Goal: Information Seeking & Learning: Learn about a topic

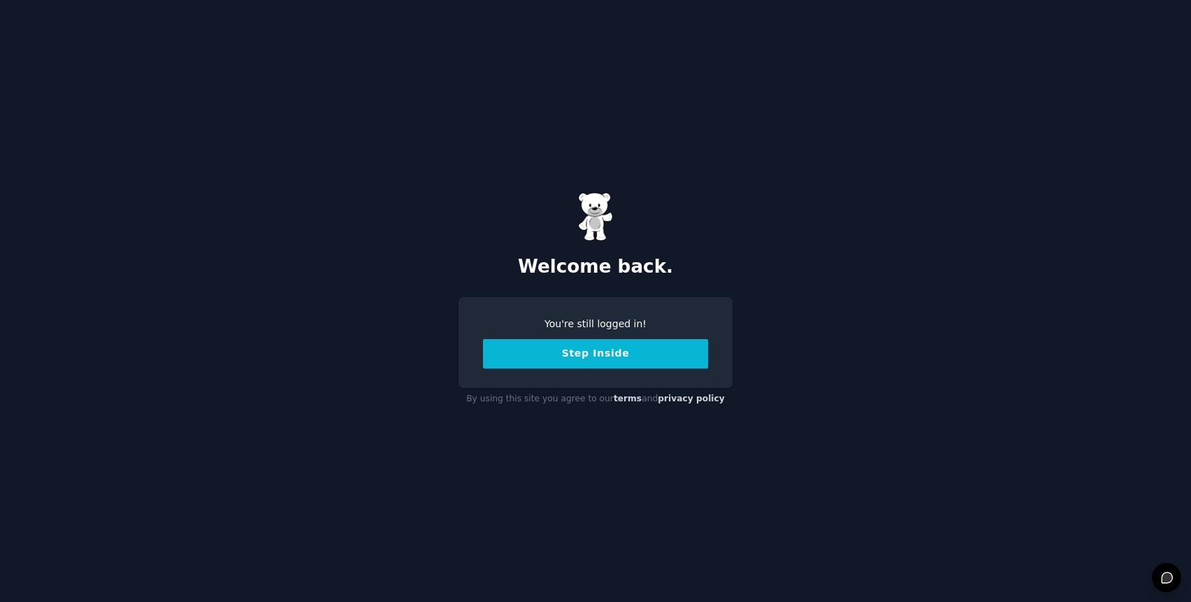
click at [607, 347] on button "Step Inside" at bounding box center [595, 353] width 225 height 29
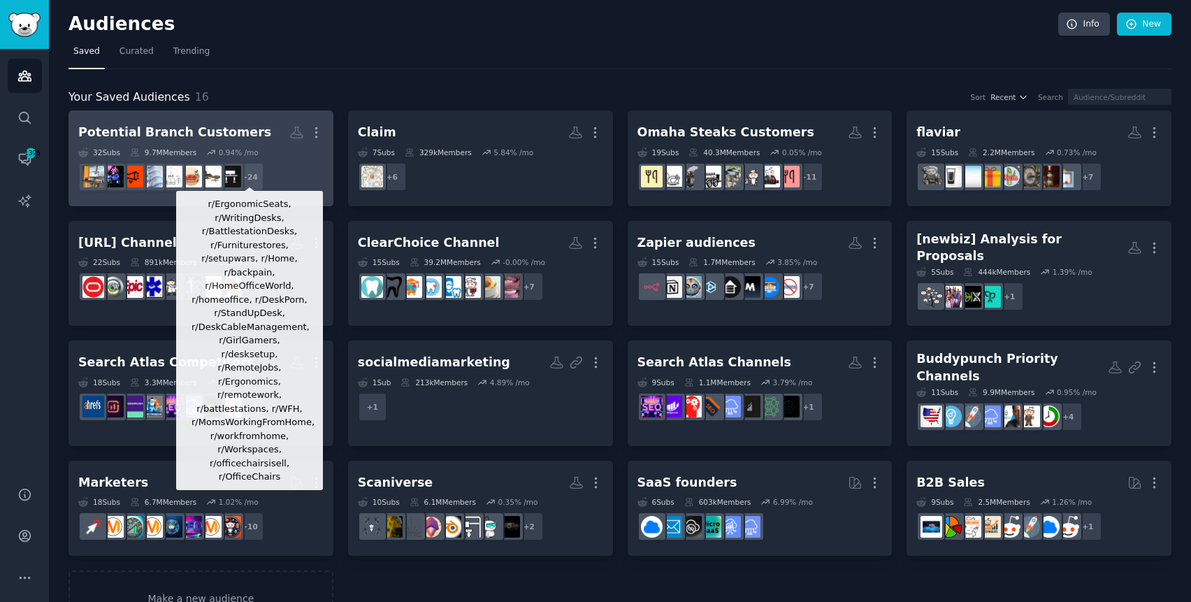
click at [246, 167] on div "+ 24" at bounding box center [249, 176] width 29 height 29
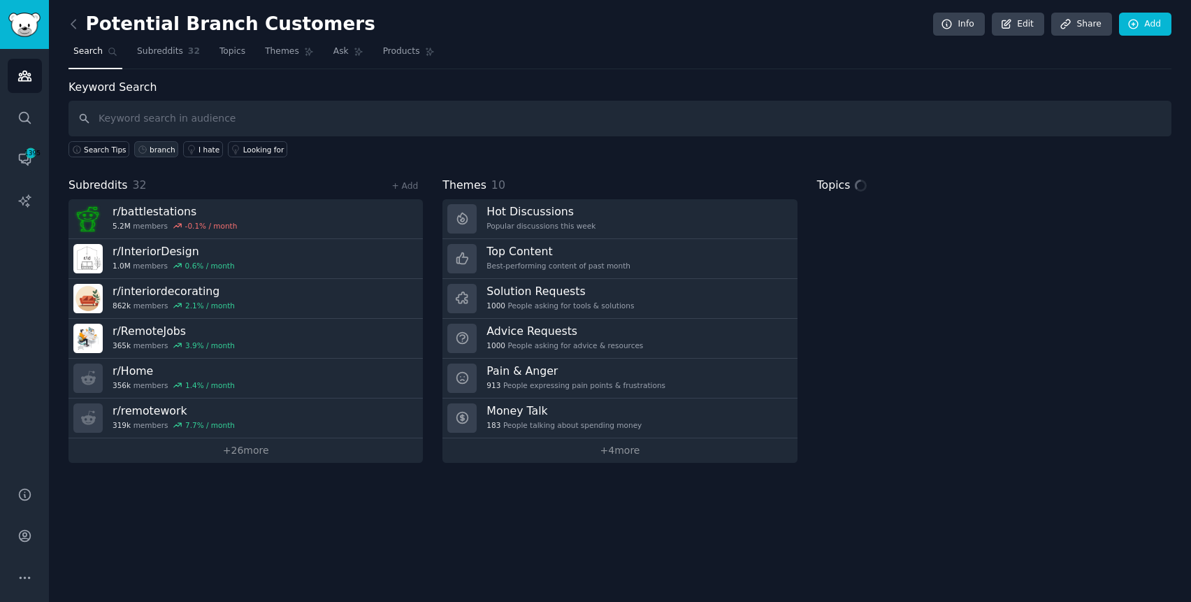
click at [165, 150] on div "branch" at bounding box center [163, 150] width 26 height 10
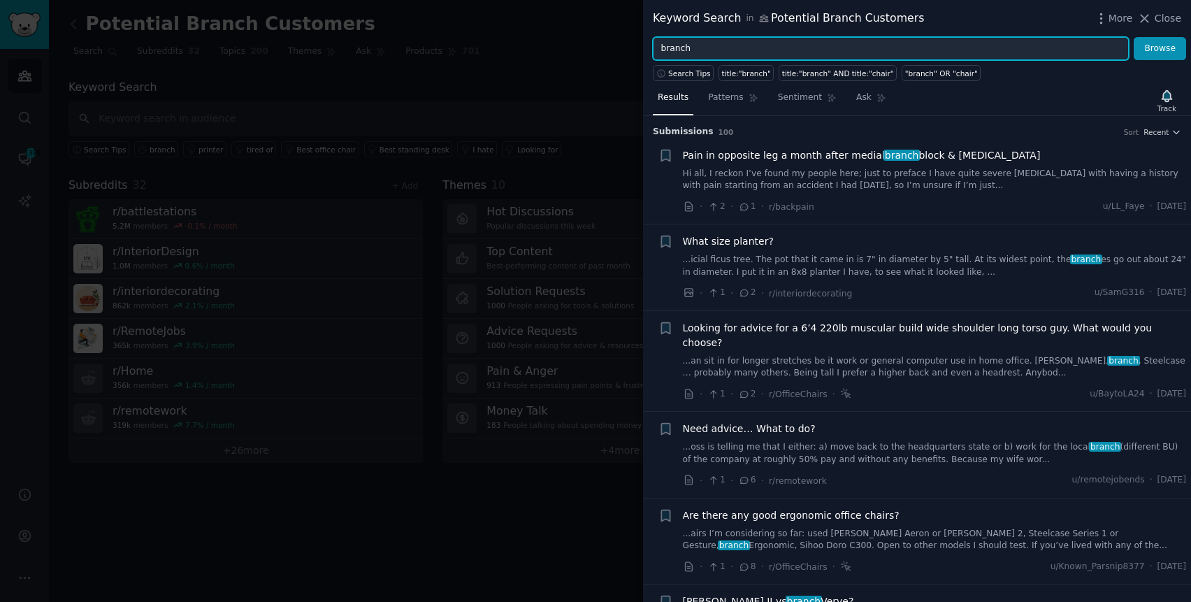
click at [689, 44] on input "branch" at bounding box center [891, 49] width 476 height 24
click at [1133, 37] on button "Browse" at bounding box center [1159, 49] width 52 height 24
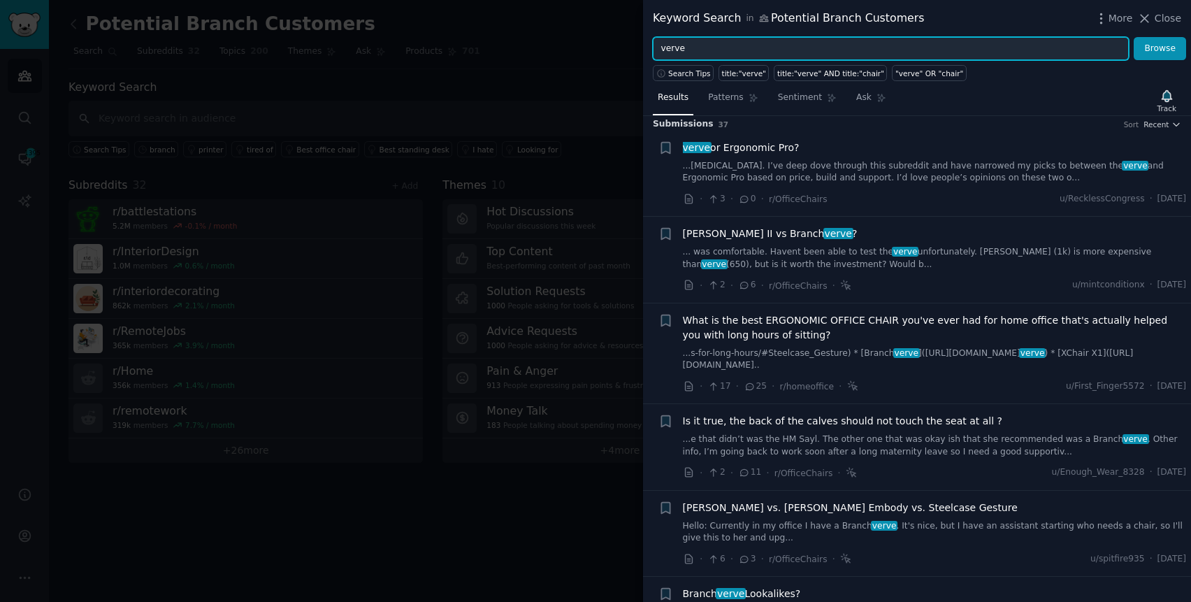
scroll to position [10, 0]
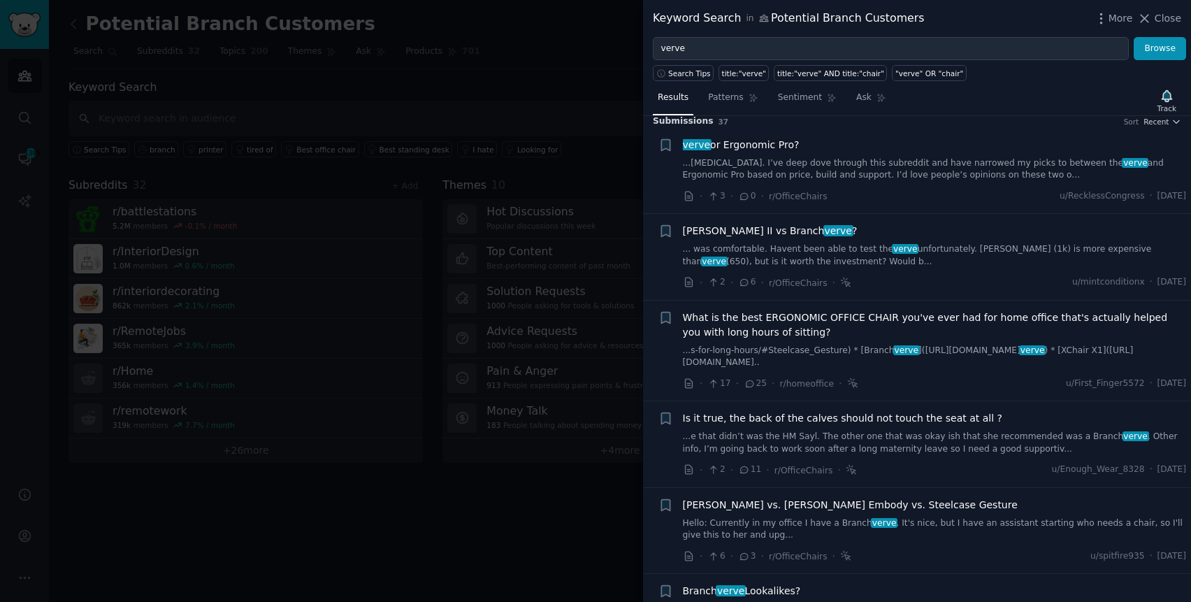
click at [894, 328] on span "What is the best ERGONOMIC OFFICE CHAIR you've ever had for home office that's …" at bounding box center [935, 324] width 504 height 29
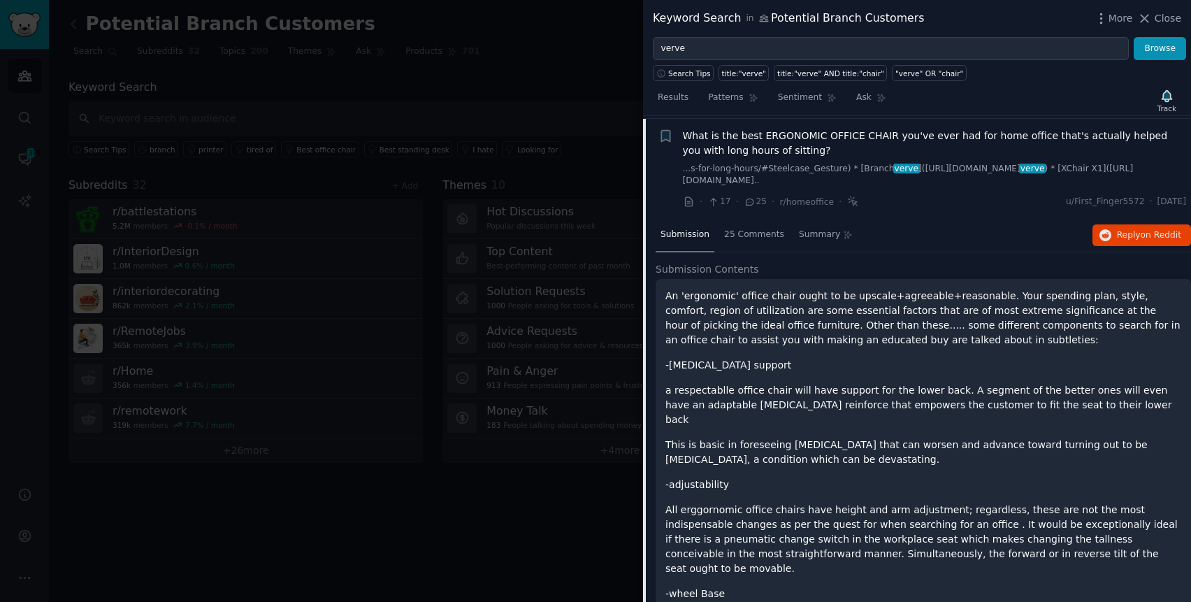
scroll to position [194, 0]
click at [1170, 235] on span "on Reddit" at bounding box center [1160, 233] width 41 height 10
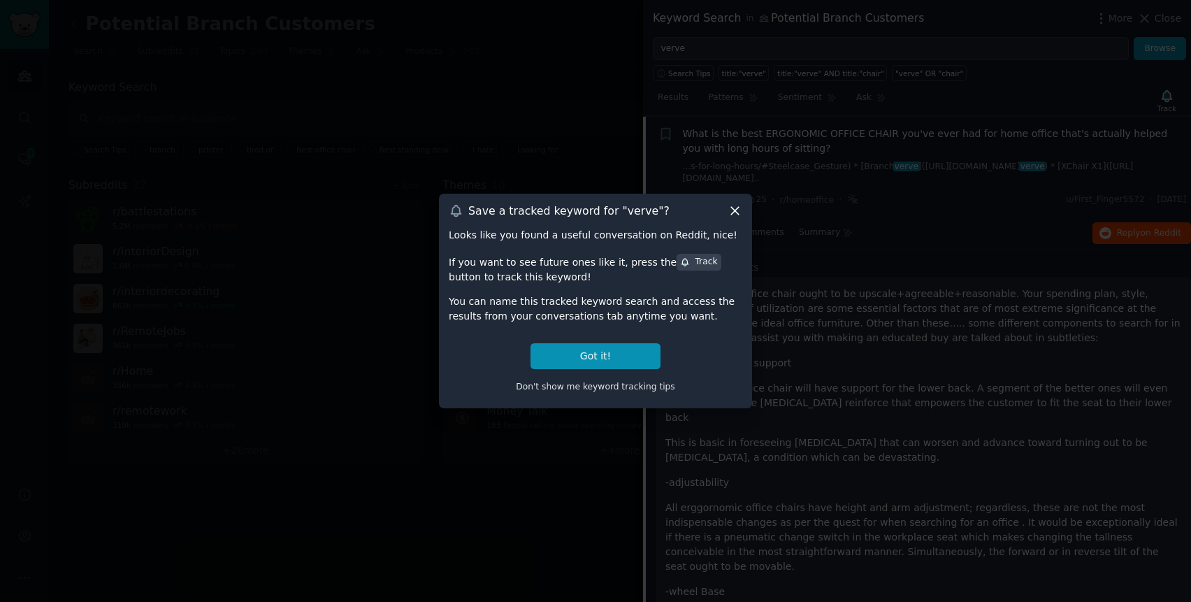
click at [739, 211] on icon at bounding box center [734, 210] width 15 height 15
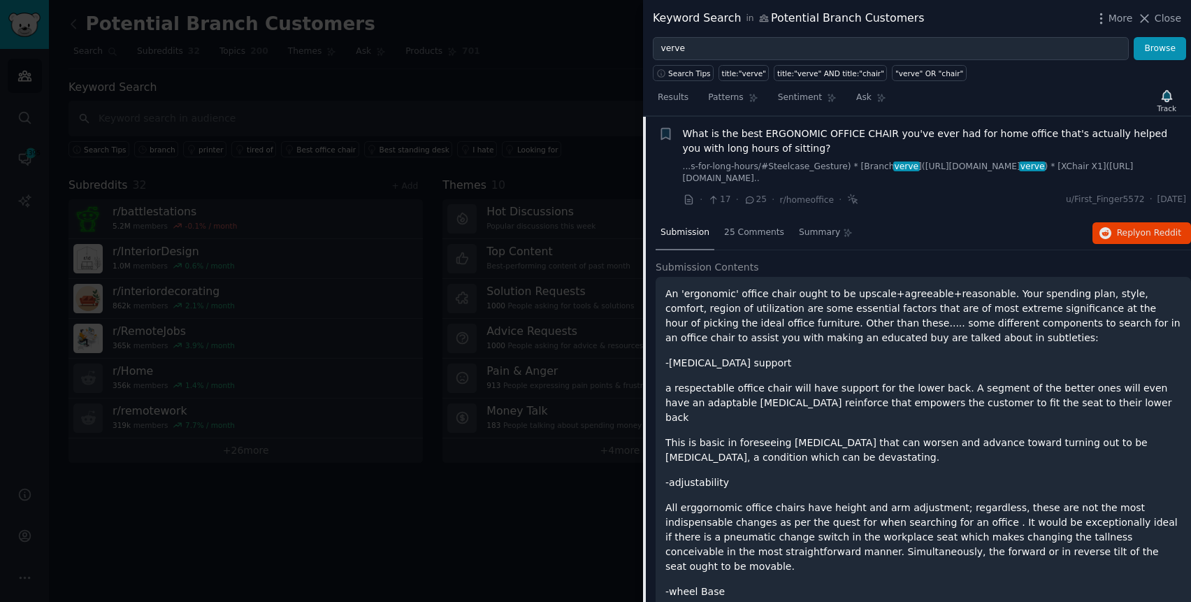
click at [980, 224] on div "Submission 25 Comments Summary Reply on Reddit" at bounding box center [922, 234] width 535 height 34
click at [950, 291] on p "An 'ergonomic' office chair ought to be upscale+agreeable+reasonable. Your spen…" at bounding box center [923, 315] width 516 height 59
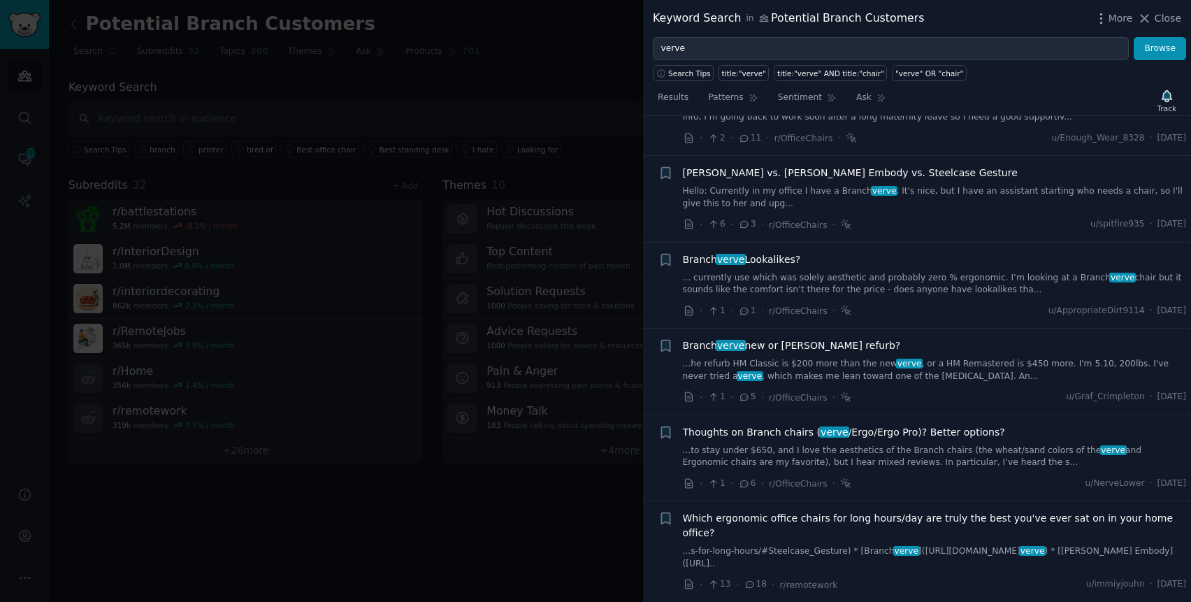
scroll to position [1281, 0]
click at [924, 444] on link "...to stay under $650, and I love the aesthetics of the Branch chairs (the whea…" at bounding box center [935, 456] width 504 height 24
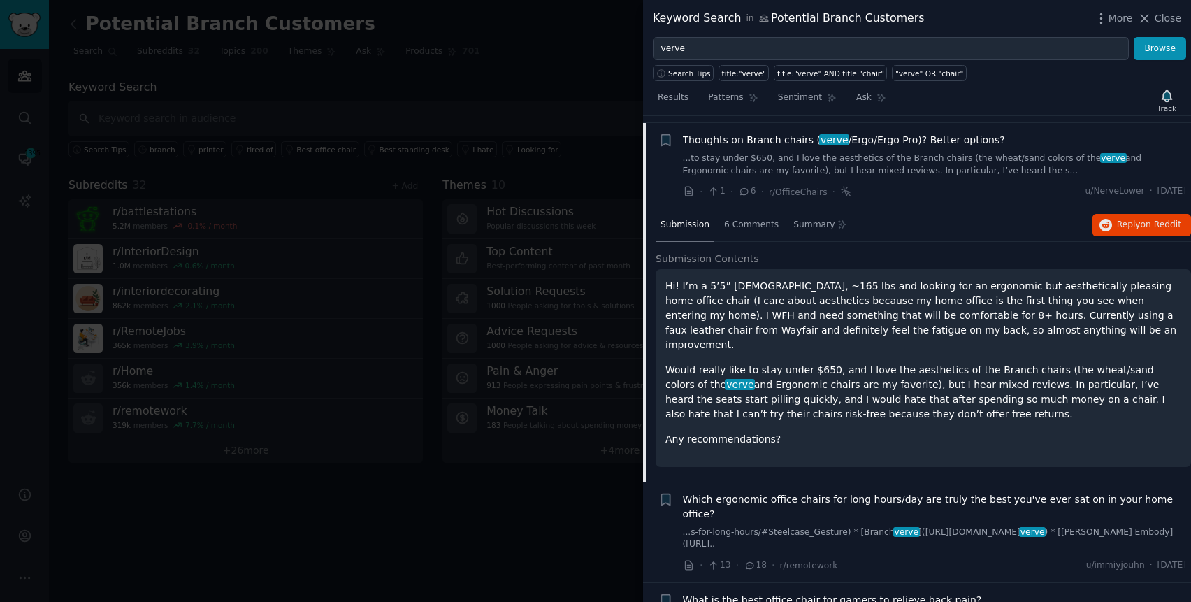
scroll to position [641, 0]
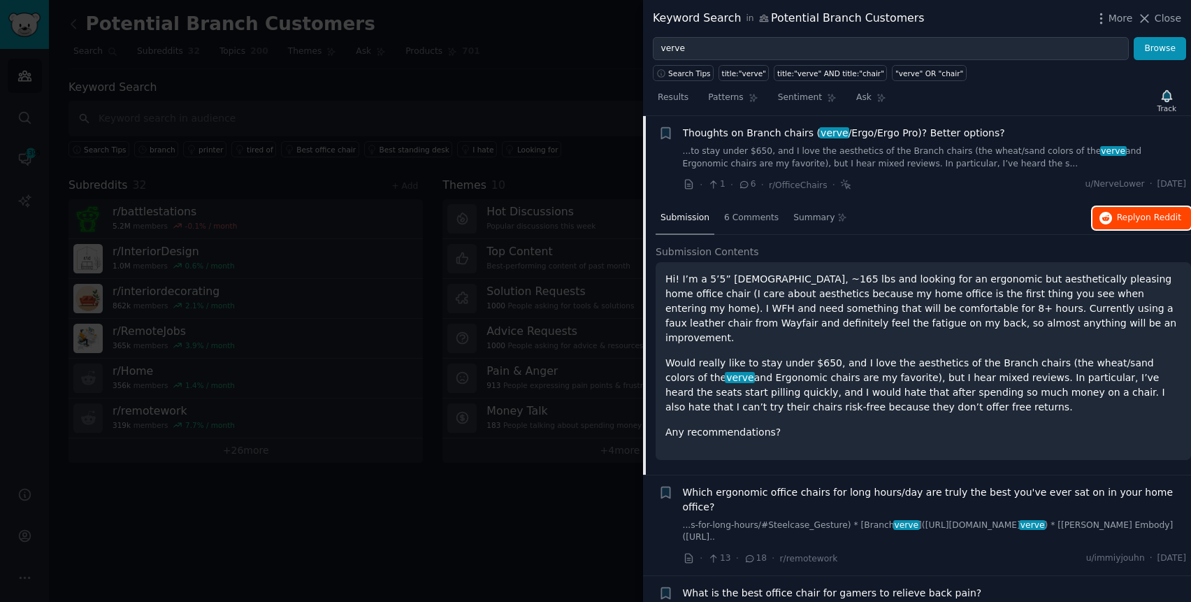
click at [1121, 215] on span "Reply on Reddit" at bounding box center [1149, 218] width 64 height 13
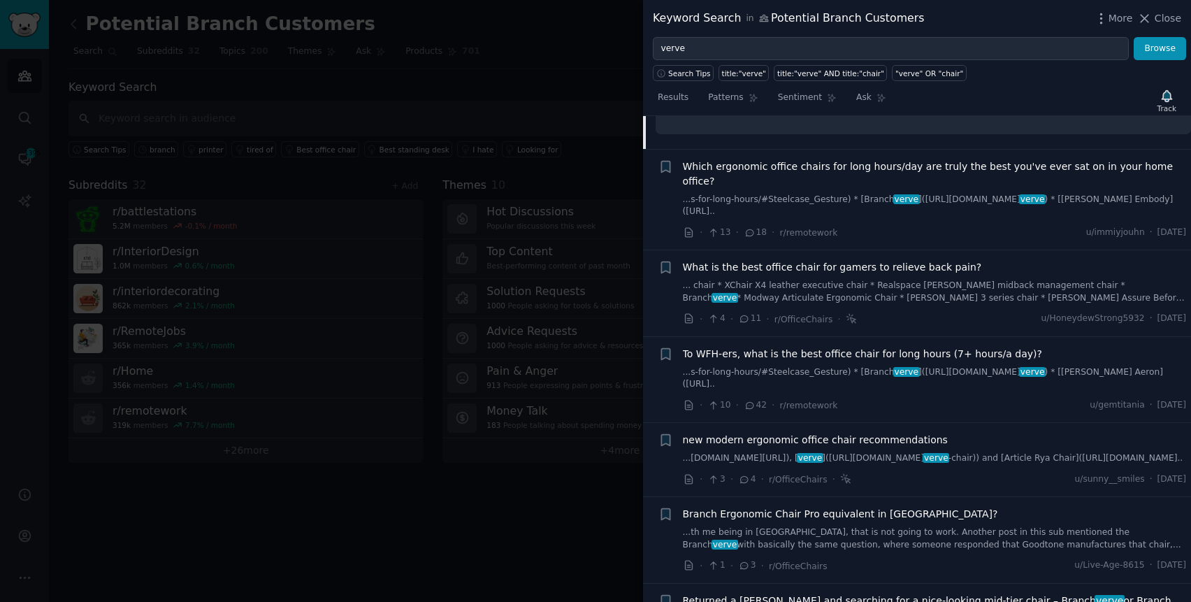
scroll to position [1047, 0]
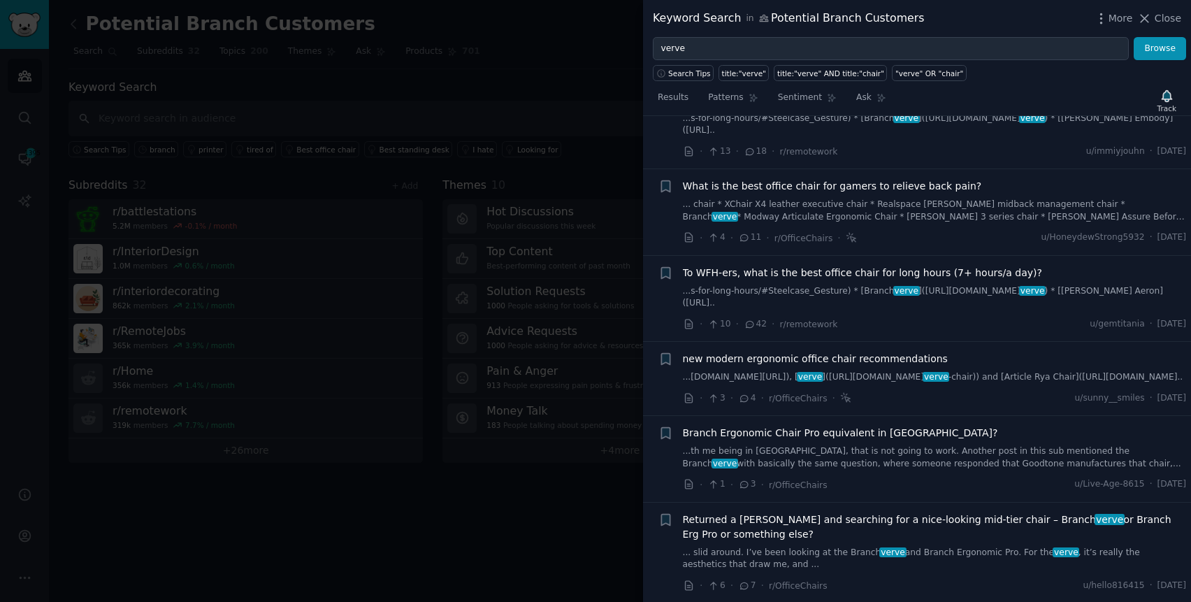
click at [972, 371] on link "...[DOMAIN_NAME][URL]), [ verve ]([URL][DOMAIN_NAME] verve -chair)) and [Articl…" at bounding box center [935, 377] width 504 height 13
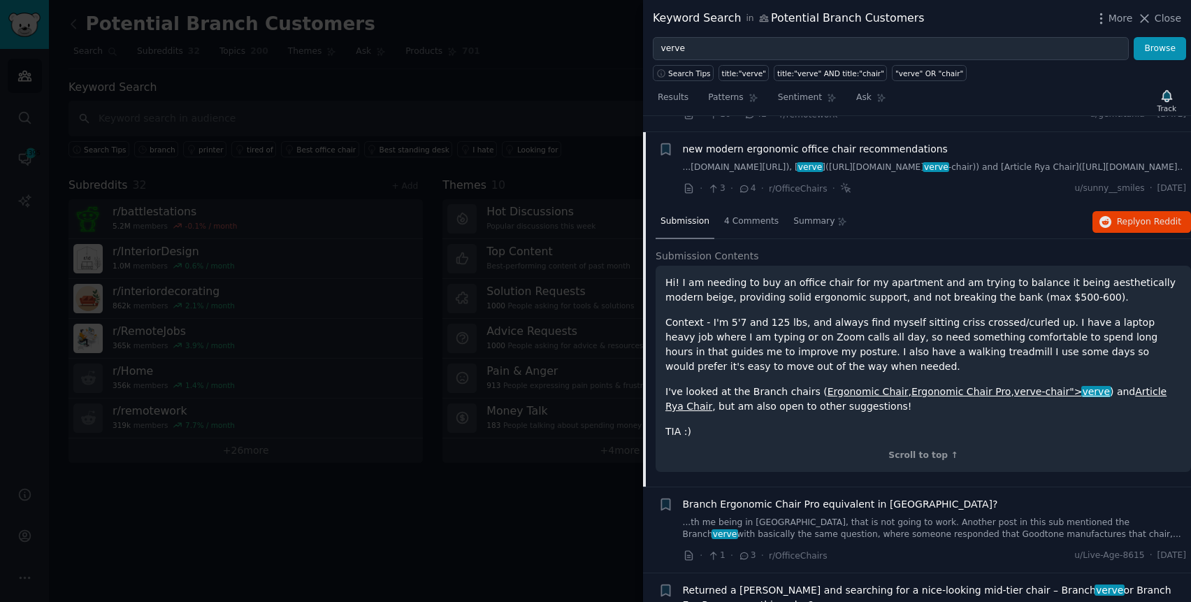
scroll to position [986, 0]
click at [1124, 217] on span "Reply on Reddit" at bounding box center [1149, 221] width 64 height 13
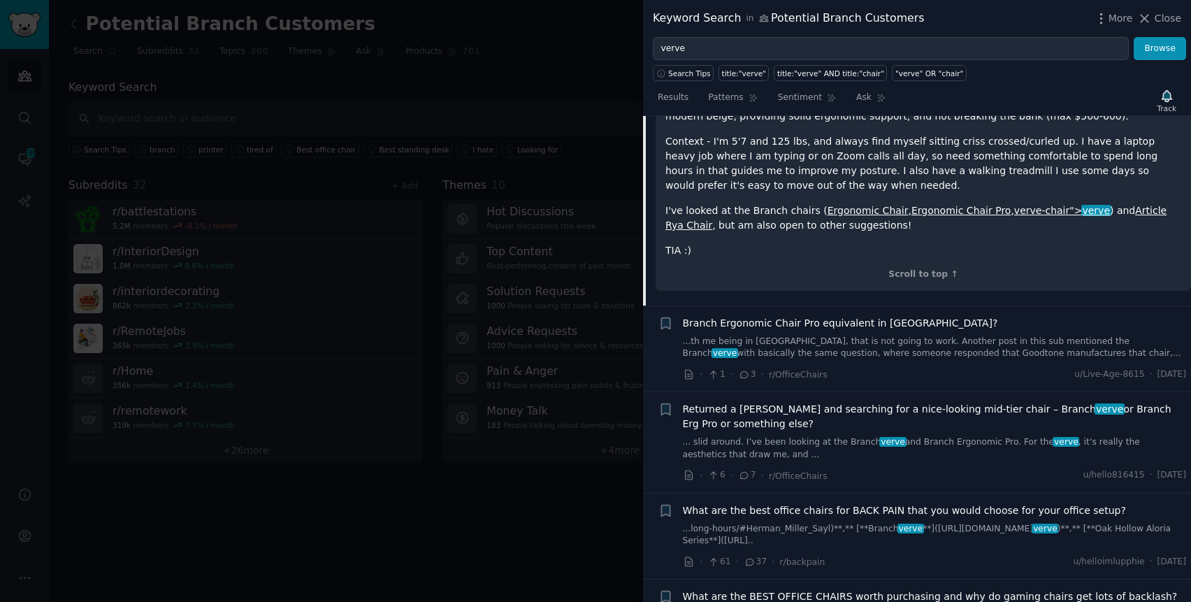
scroll to position [1171, 0]
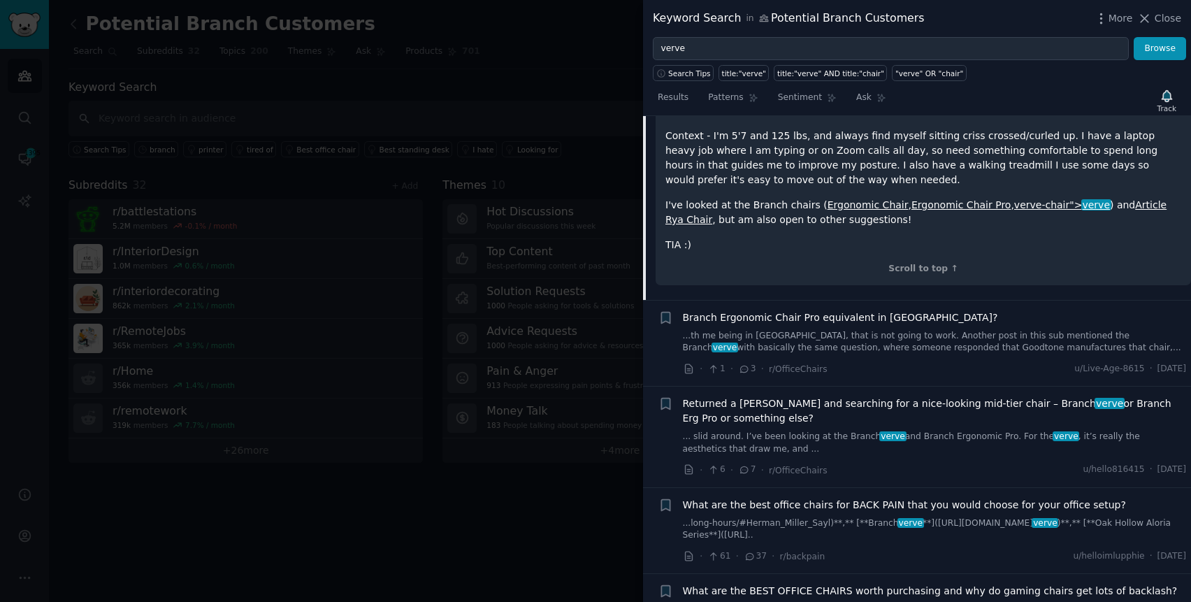
click at [944, 343] on link "...th me being in [GEOGRAPHIC_DATA], that is not going to work. Another post in…" at bounding box center [935, 342] width 504 height 24
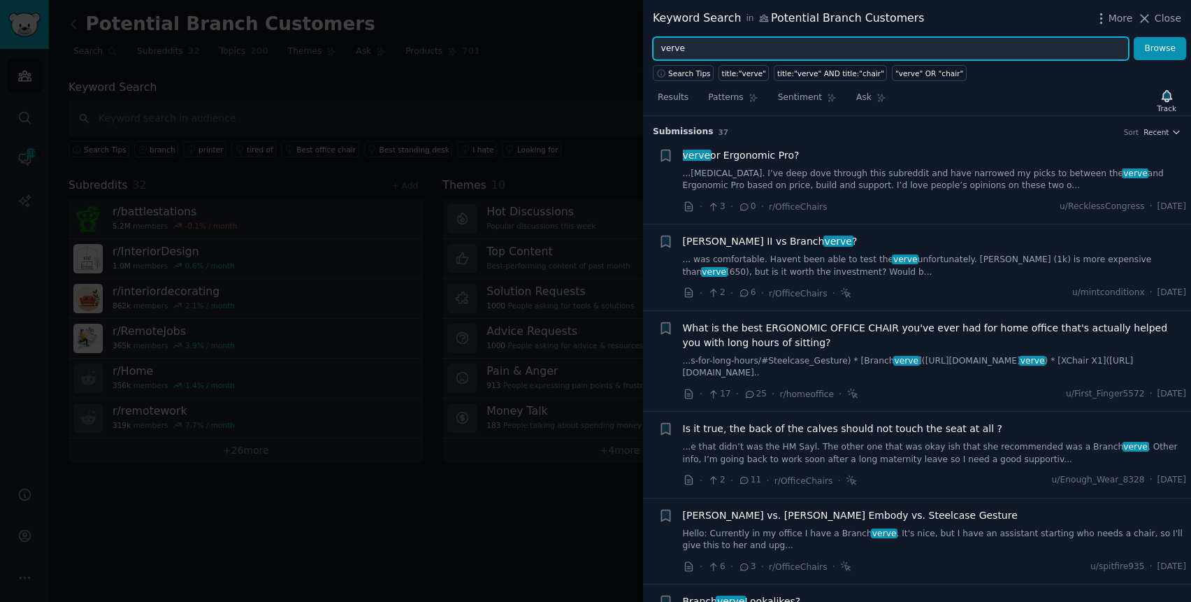
click at [880, 52] on input "verve" at bounding box center [891, 49] width 476 height 24
click at [1133, 37] on button "Browse" at bounding box center [1159, 49] width 52 height 24
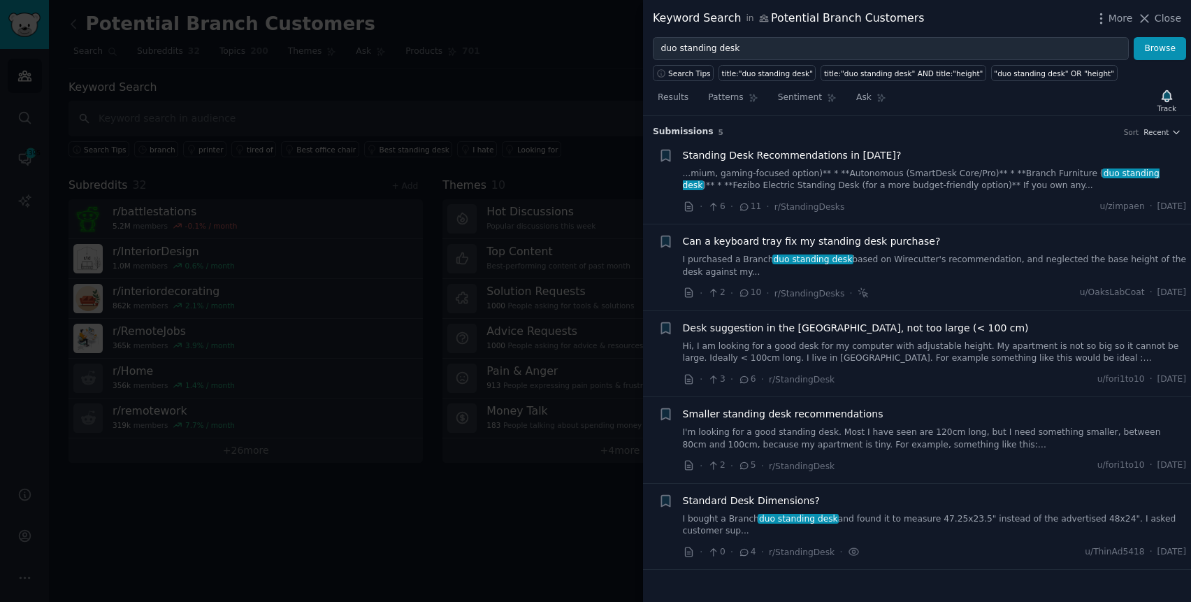
click at [943, 180] on link "...mium, gaming-focused option)** * **Autonomous (SmartDesk Core/Pro)** * **Bra…" at bounding box center [935, 180] width 504 height 24
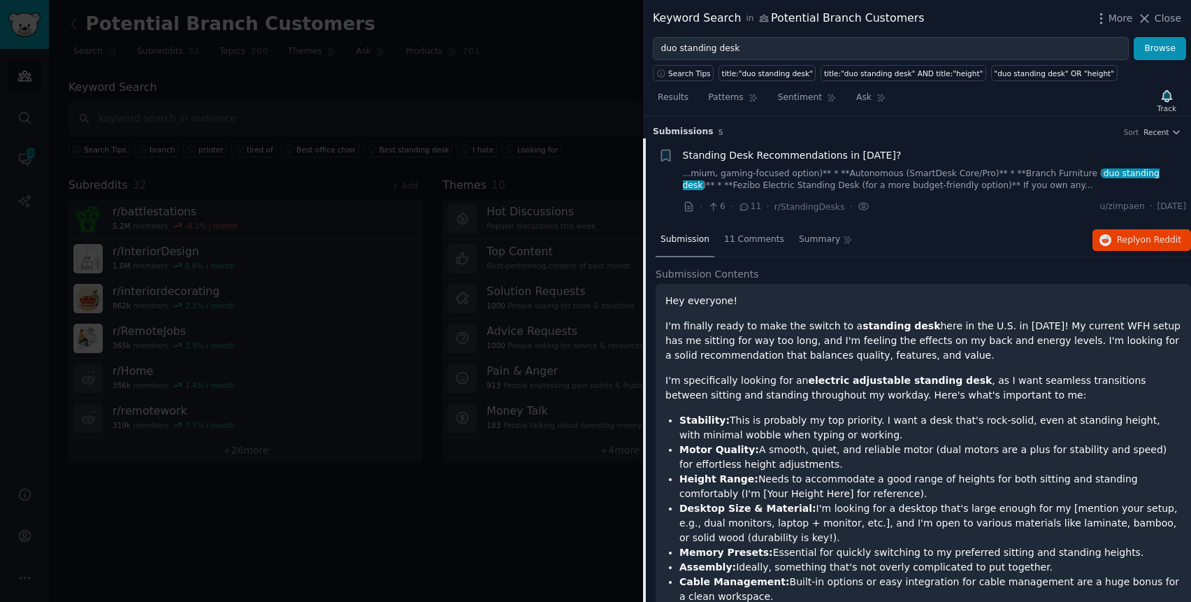
scroll to position [22, 0]
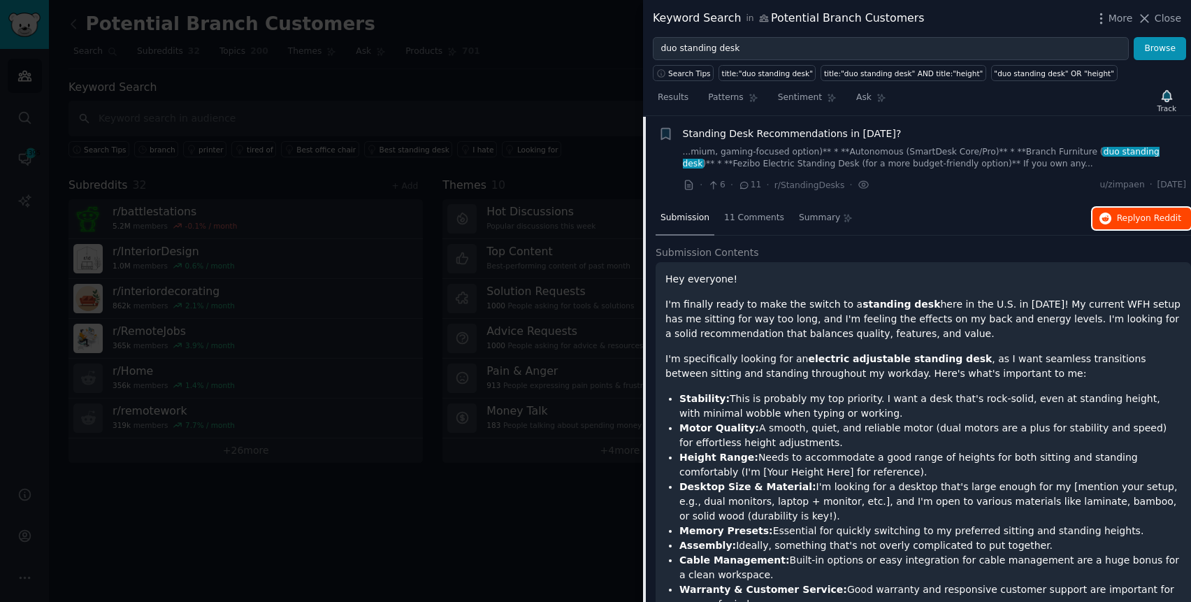
click at [1106, 215] on icon "button" at bounding box center [1105, 218] width 13 height 13
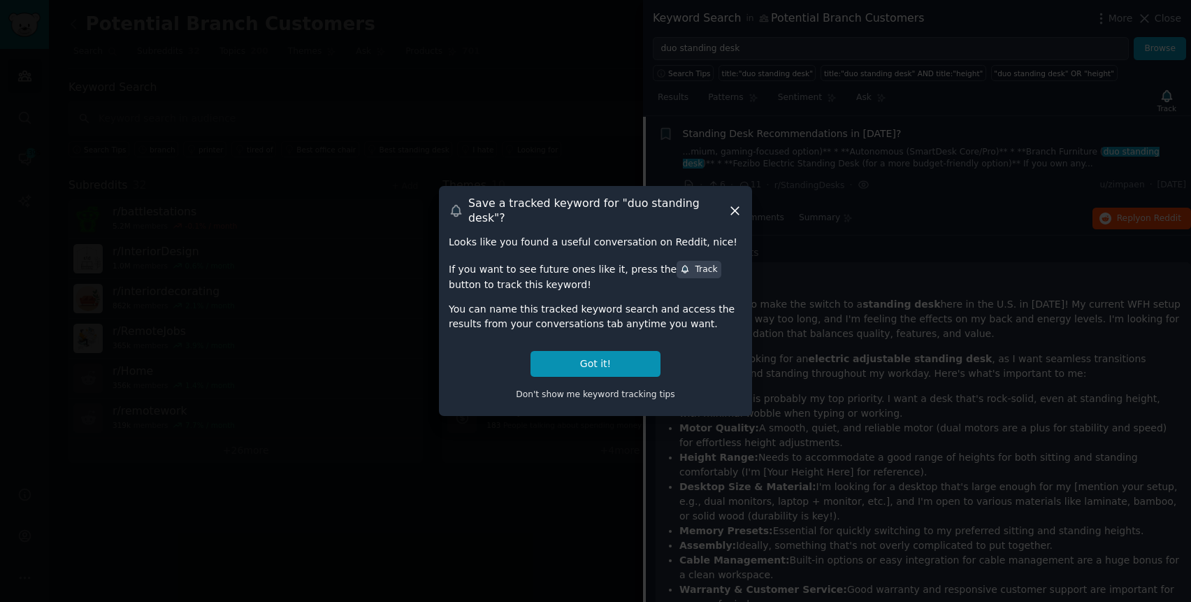
click at [737, 207] on icon at bounding box center [735, 211] width 8 height 8
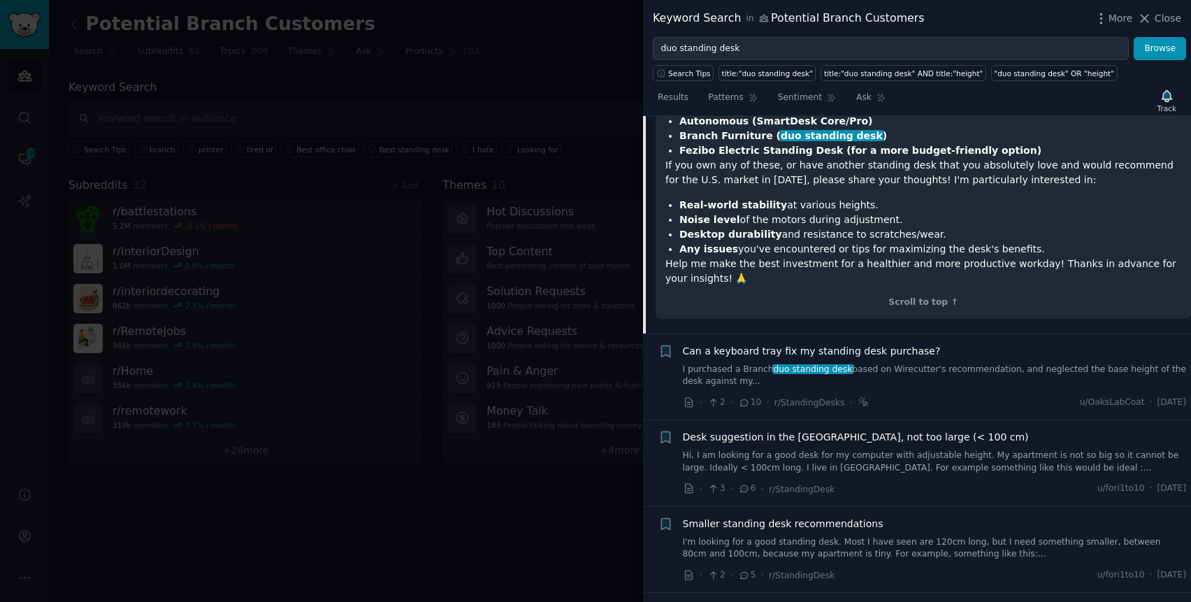
scroll to position [722, 0]
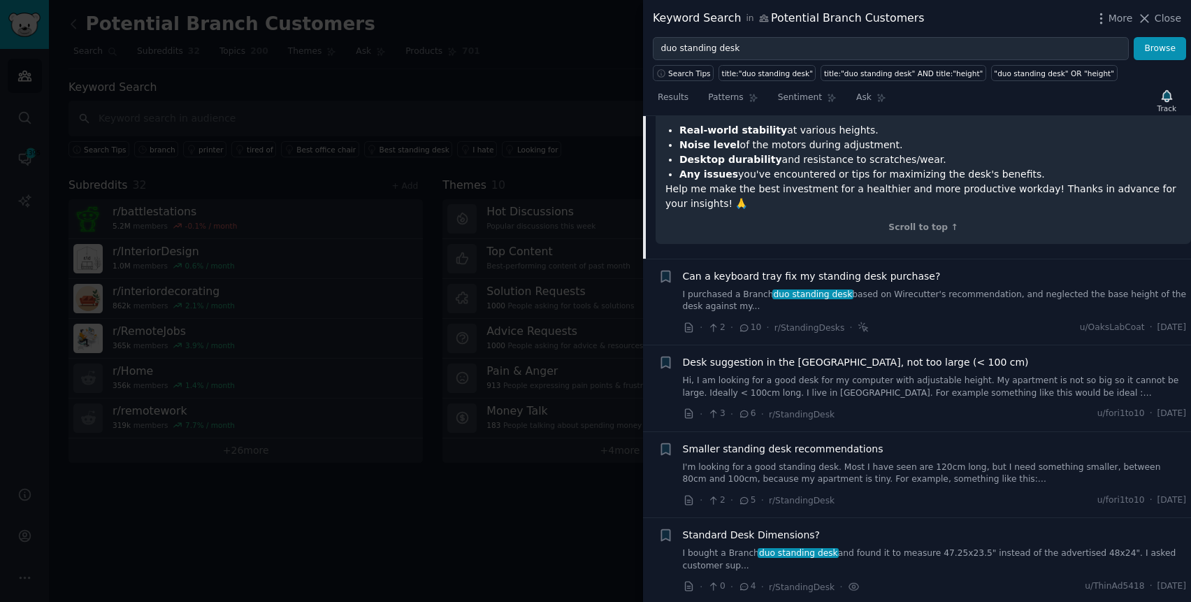
click at [935, 300] on link "I purchased a Branch duo standing desk based on Wirecutter's recommendation, an…" at bounding box center [935, 301] width 504 height 24
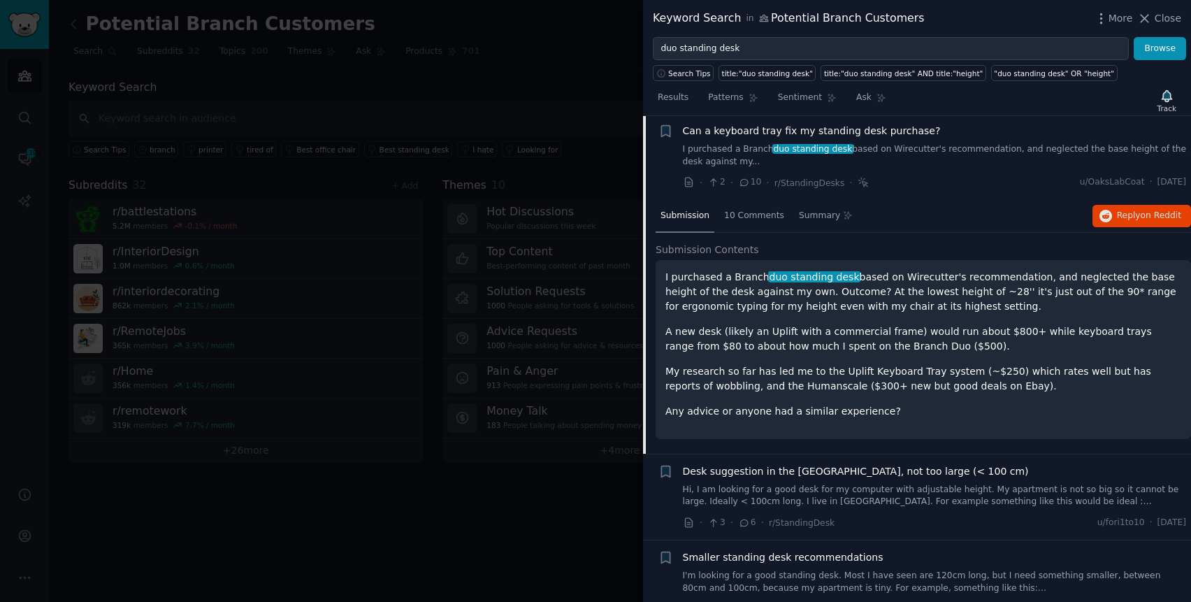
scroll to position [108, 0]
click at [1122, 221] on span "Reply on Reddit" at bounding box center [1149, 218] width 64 height 13
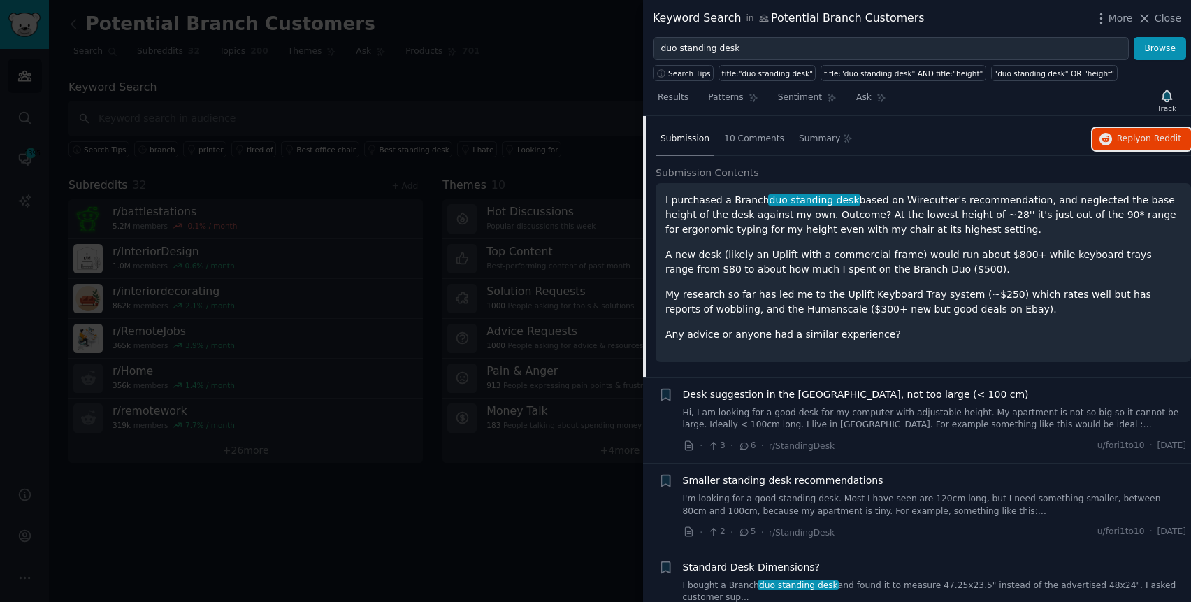
scroll to position [221, 0]
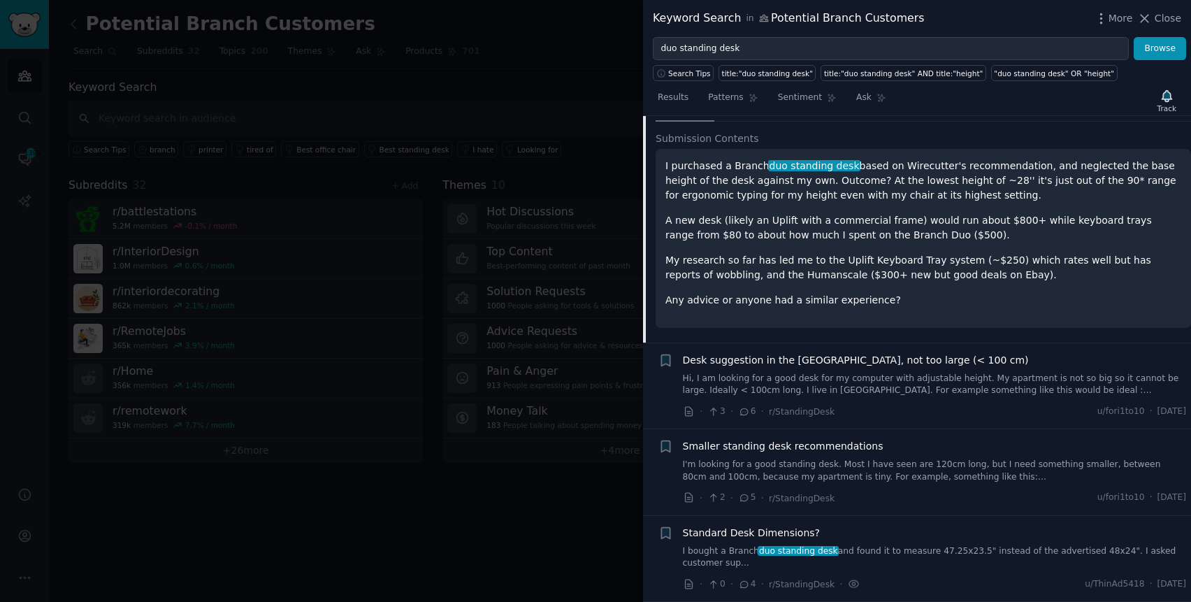
click at [1015, 379] on link "Hi, I am looking for a good desk for my computer with adjustable height. My apa…" at bounding box center [935, 384] width 504 height 24
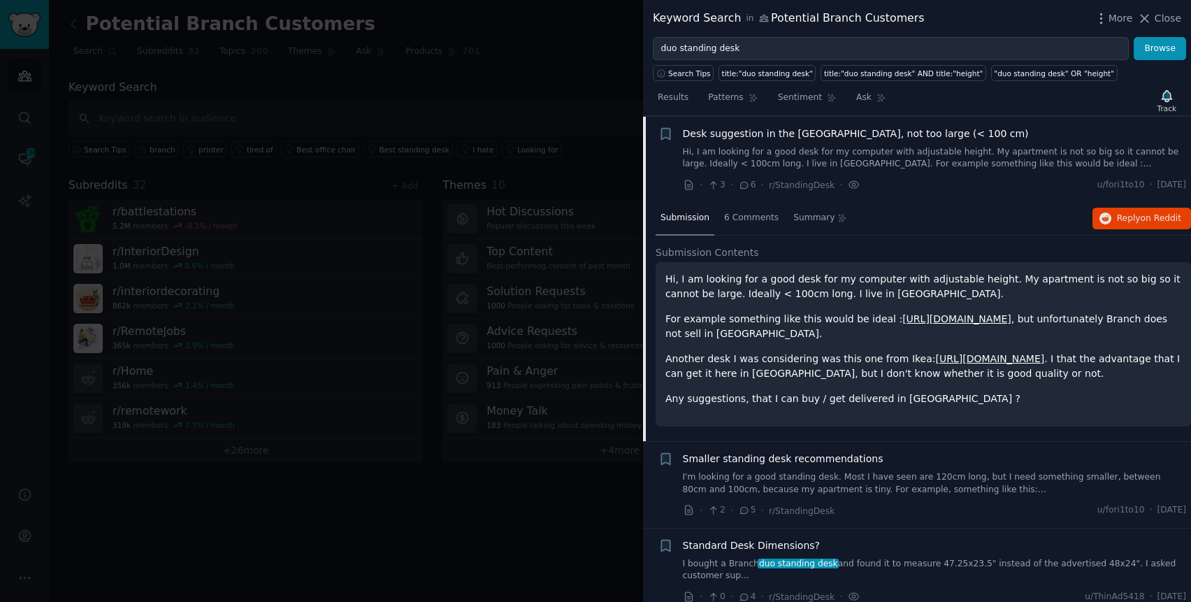
scroll to position [221, 0]
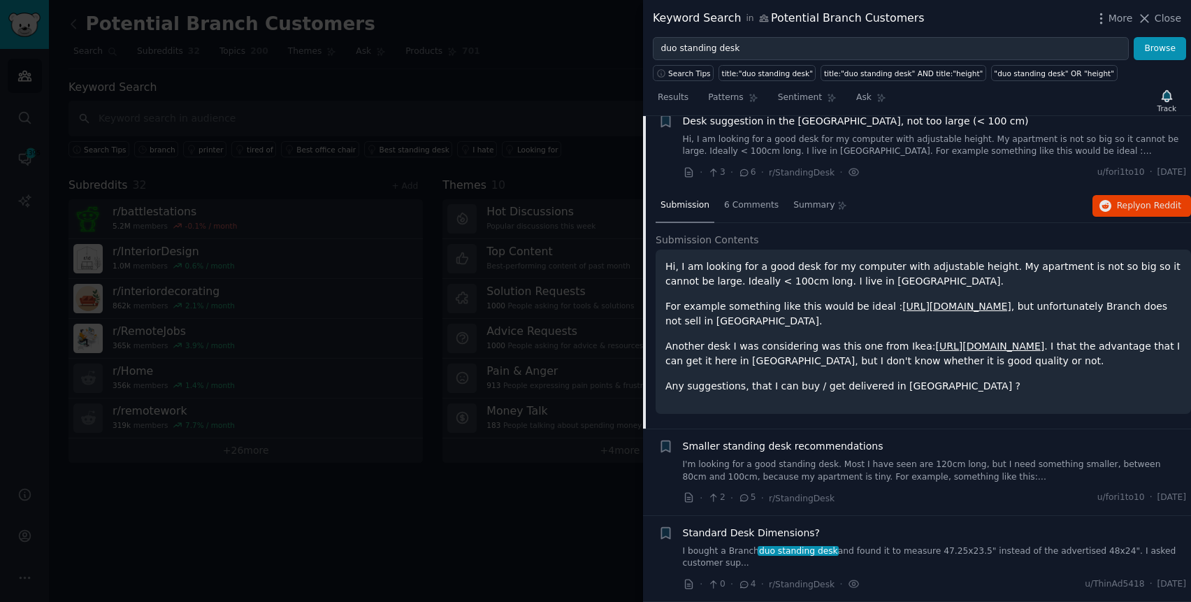
click at [990, 458] on div "Smaller standing desk recommendations I'm looking for a good standing desk. Mos…" at bounding box center [935, 461] width 504 height 44
click at [1019, 457] on div "Smaller standing desk recommendations I'm looking for a good standing desk. Mos…" at bounding box center [935, 461] width 504 height 44
click at [1017, 467] on link "I'm looking for a good standing desk. Most I have seen are 120cm long, but I ne…" at bounding box center [935, 470] width 504 height 24
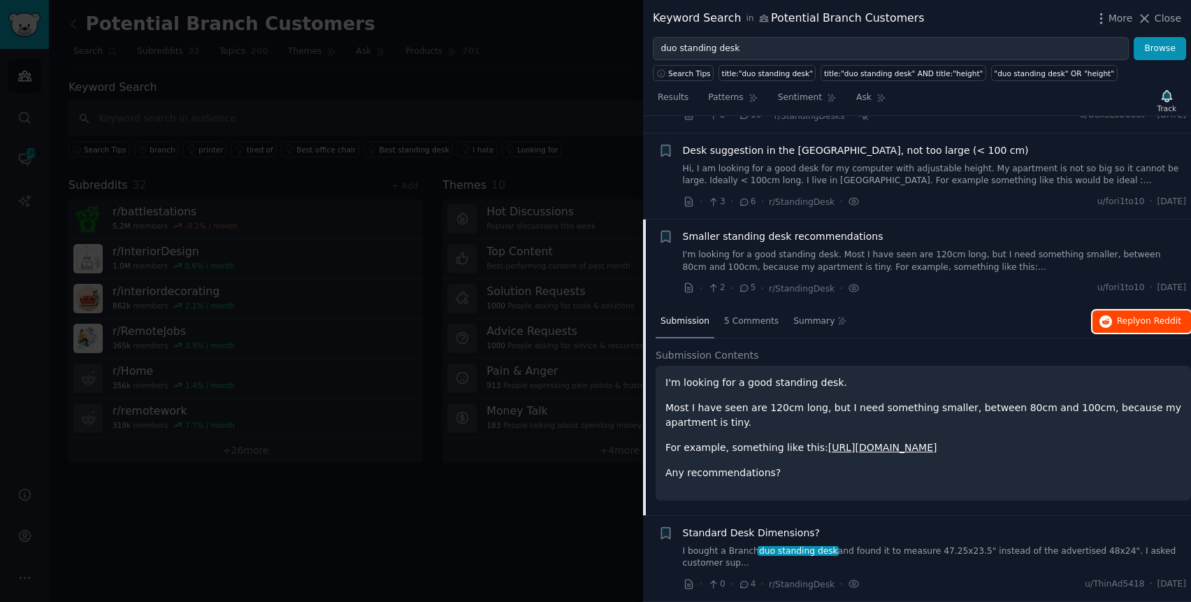
click at [1121, 328] on button "Reply on Reddit" at bounding box center [1141, 321] width 99 height 22
click at [919, 557] on link "I bought a Branch duo standing desk and found it to measure 47.25x23.5" instead…" at bounding box center [935, 557] width 504 height 24
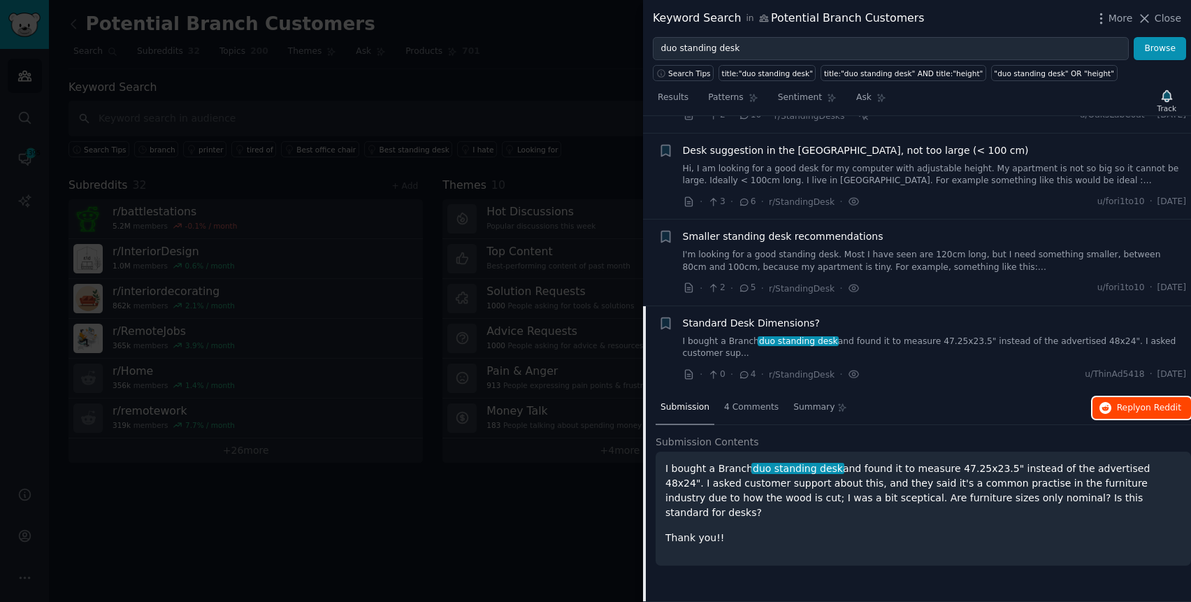
click at [1117, 409] on span "Reply on Reddit" at bounding box center [1149, 408] width 64 height 13
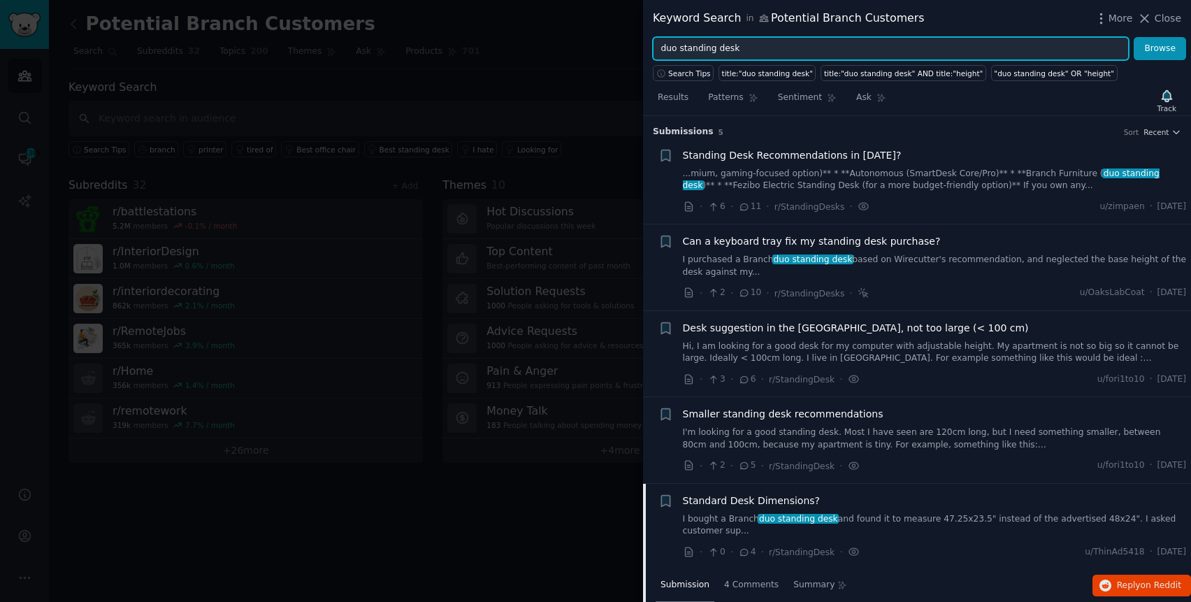
click at [815, 45] on input "duo standing desk" at bounding box center [891, 49] width 476 height 24
type input "ergonomic pro"
click at [1133, 37] on button "Browse" at bounding box center [1159, 49] width 52 height 24
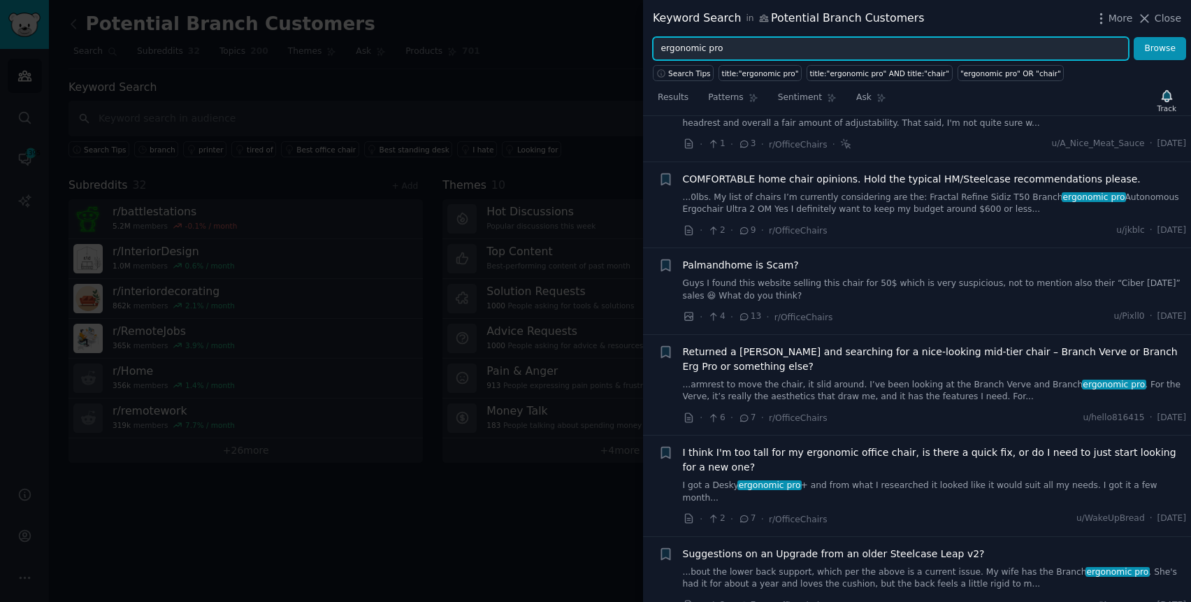
scroll to position [324, 0]
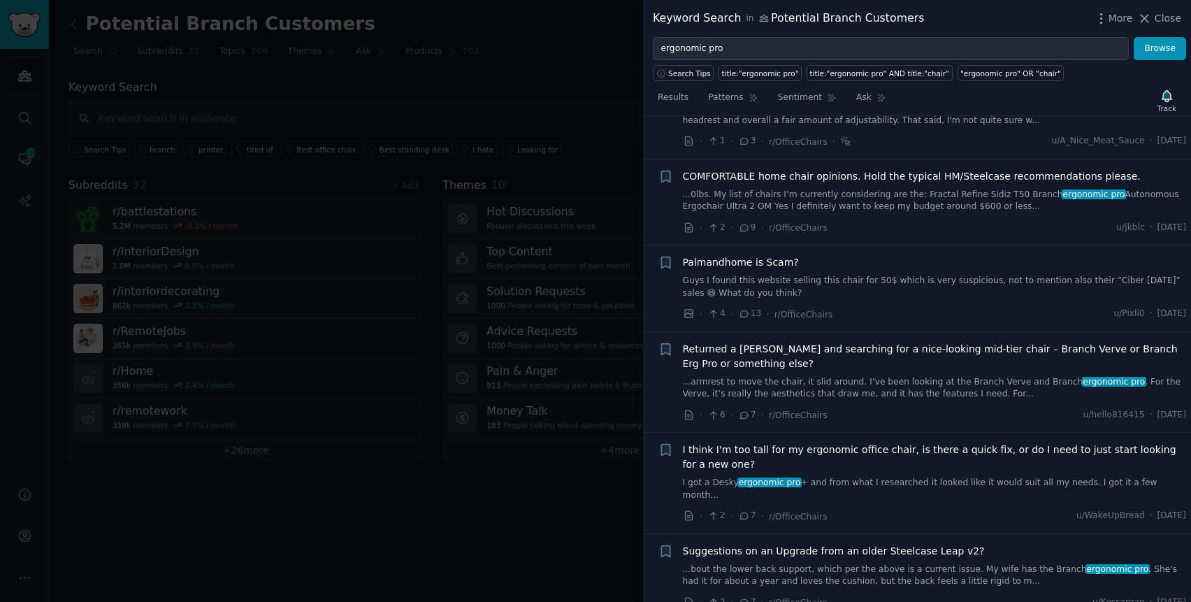
click at [896, 448] on span "I think I'm too tall for my ergonomic office chair, is there a quick fix, or do…" at bounding box center [935, 456] width 504 height 29
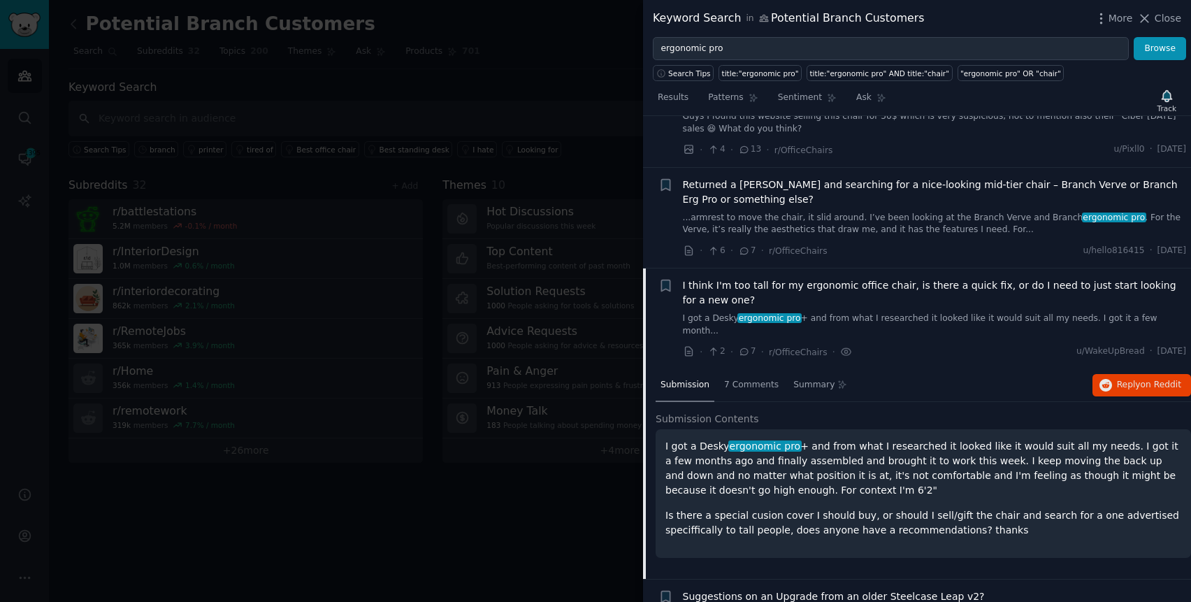
scroll to position [481, 0]
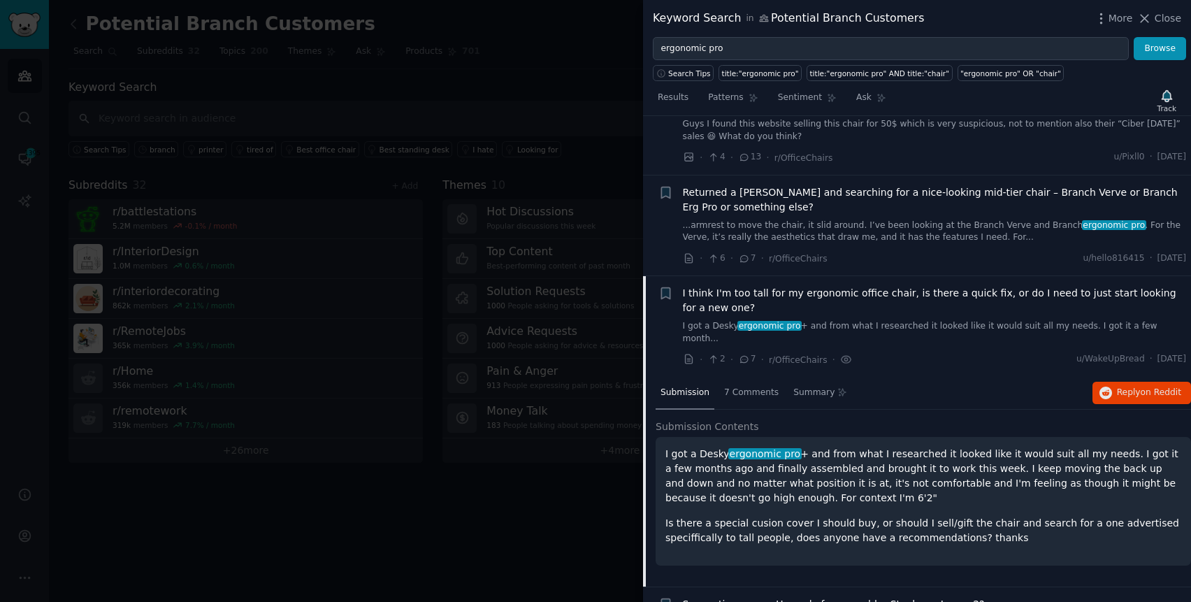
click at [950, 231] on link "...armrest to move the chair, it slid around. I’ve been looking at the Branch V…" at bounding box center [935, 231] width 504 height 24
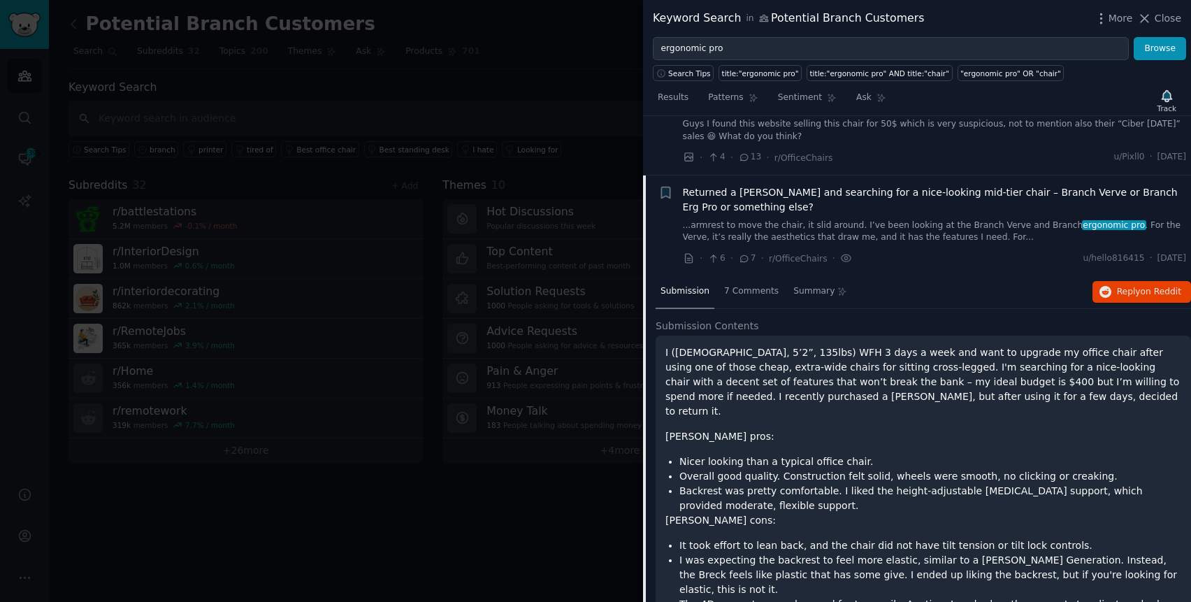
scroll to position [539, 0]
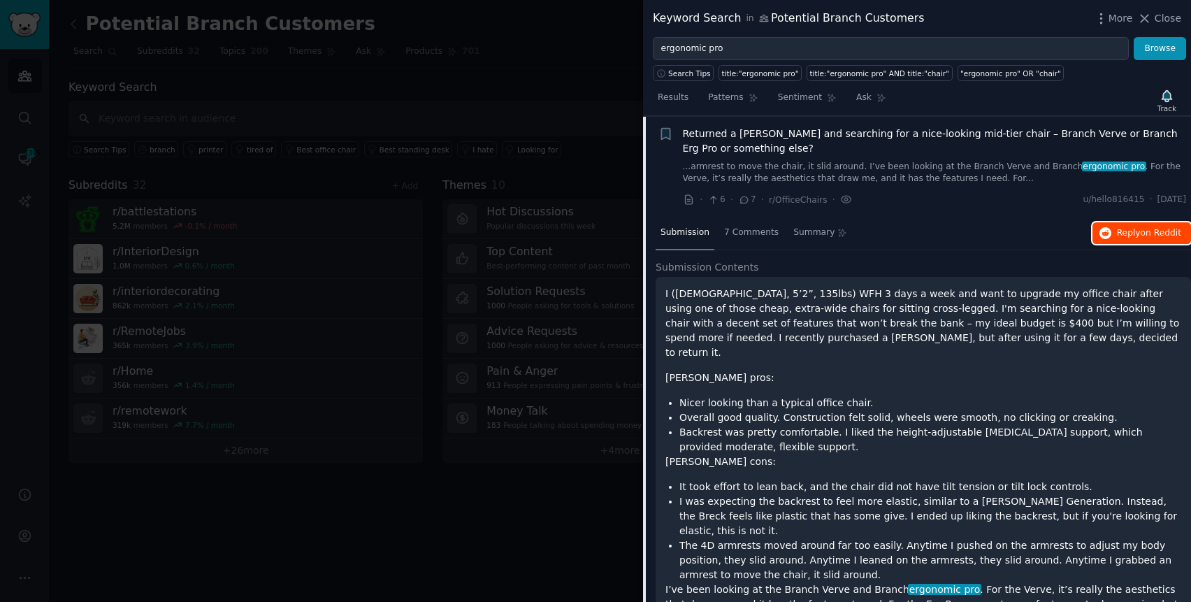
click at [1112, 239] on button "Reply on Reddit" at bounding box center [1141, 233] width 99 height 22
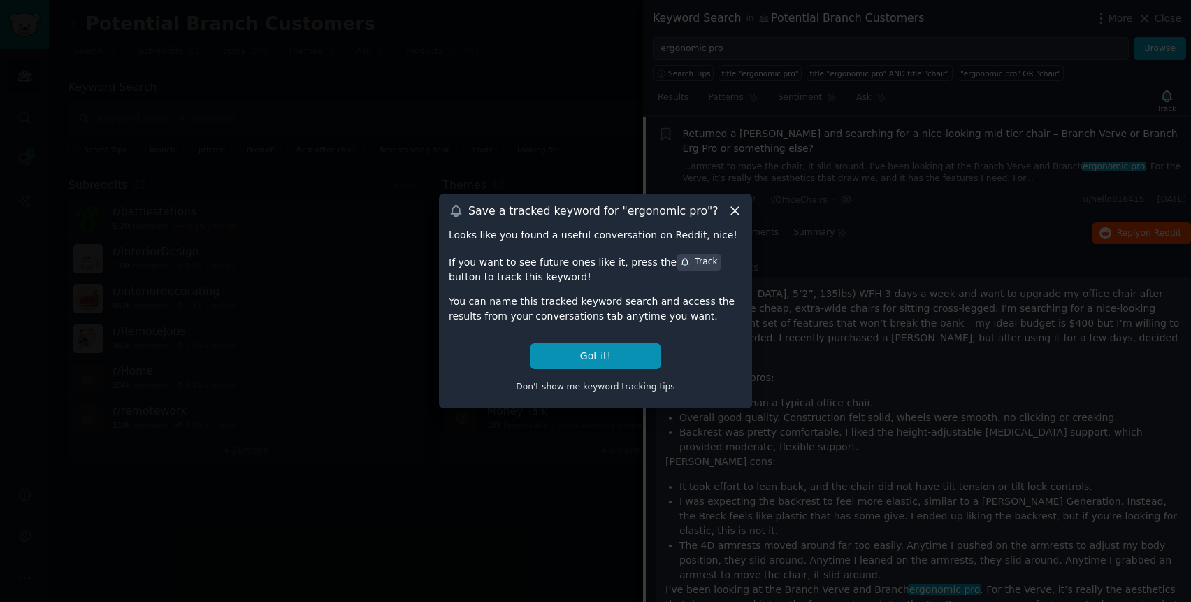
click at [737, 210] on icon at bounding box center [734, 210] width 15 height 15
